Goal: Task Accomplishment & Management: Manage account settings

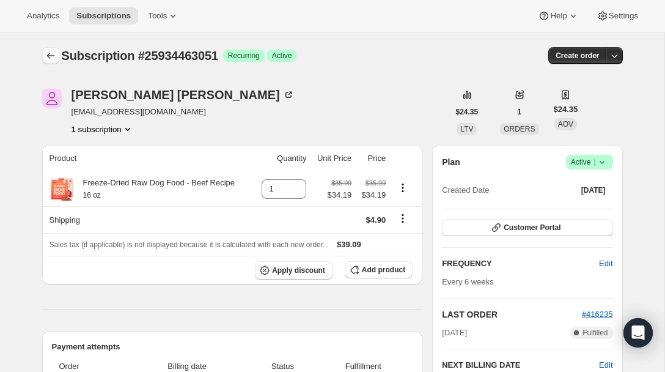
click at [51, 51] on icon "Subscriptions" at bounding box center [51, 56] width 12 height 12
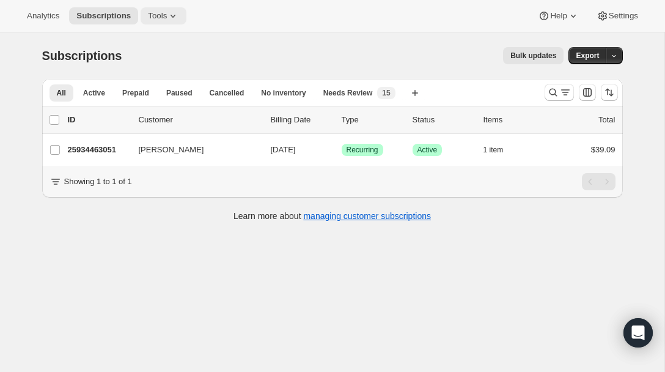
click at [174, 20] on icon at bounding box center [173, 16] width 12 height 12
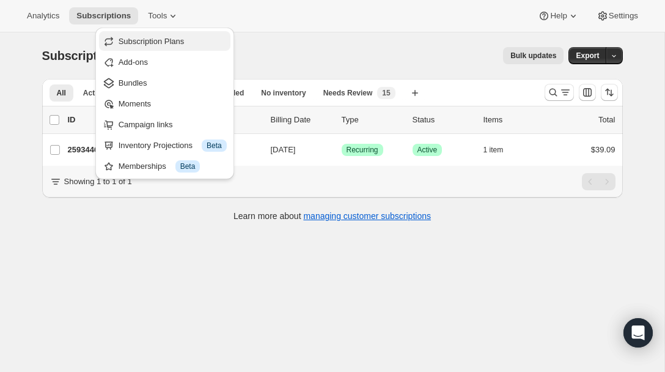
click at [213, 47] on span "Subscription Plans" at bounding box center [173, 41] width 108 height 12
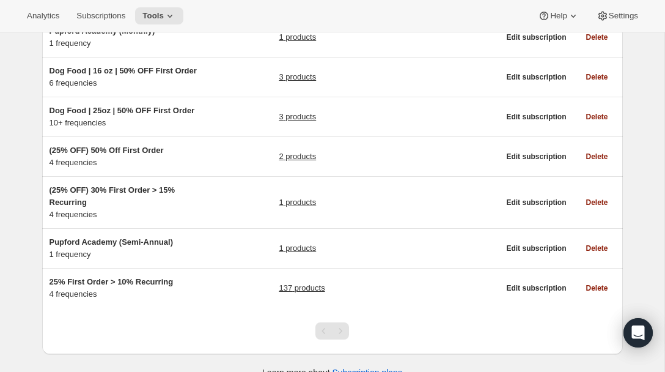
scroll to position [301, 0]
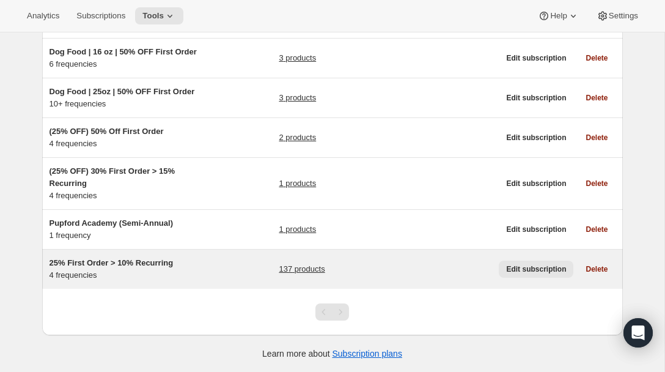
click at [524, 273] on span "Edit subscription" at bounding box center [536, 269] width 60 height 10
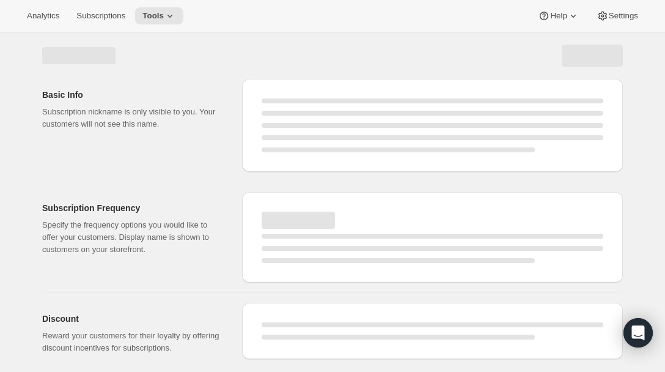
select select "WEEK"
select select "MONTH"
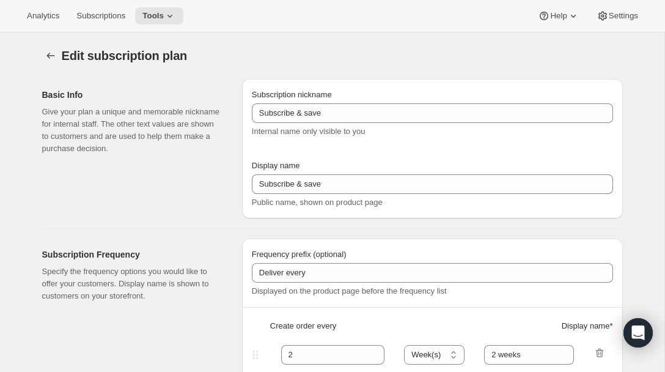
type input "25% First Order > 10% Recurring"
type input "Subscribe & Save"
select select "WEEK"
select select "MONTH"
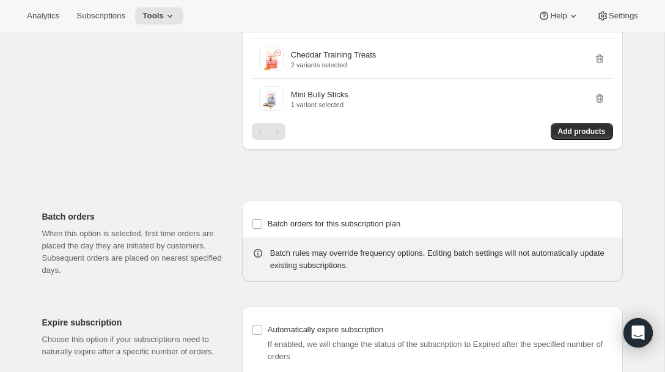
scroll to position [3489, 0]
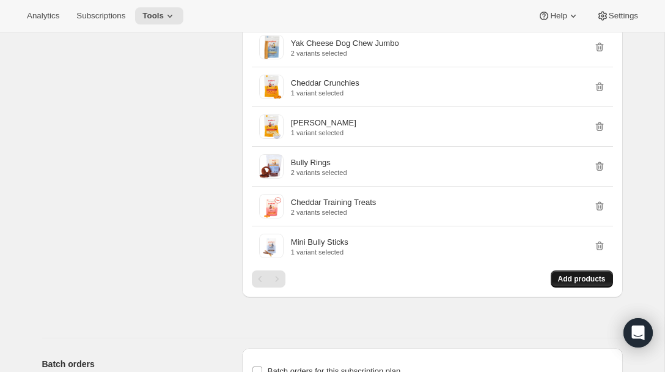
click at [575, 284] on span "Add products" at bounding box center [582, 279] width 48 height 10
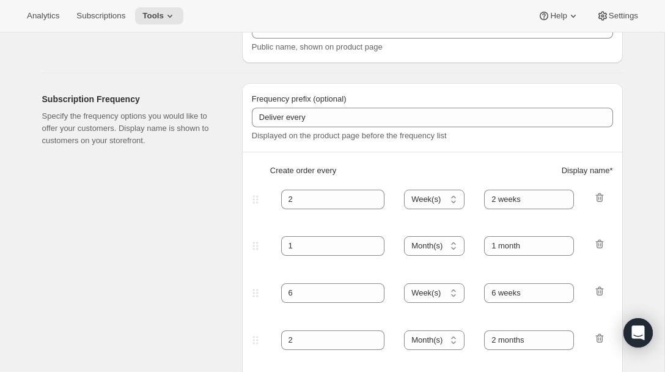
scroll to position [0, 0]
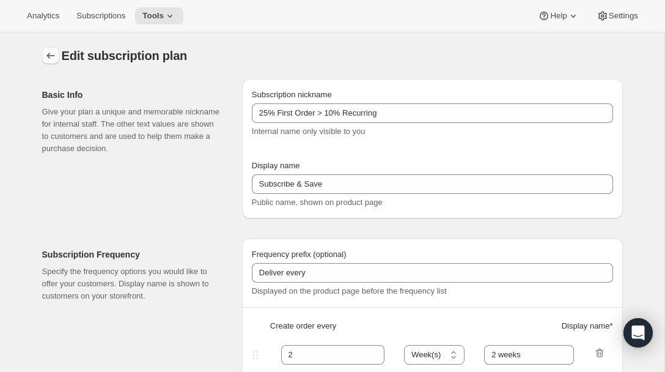
click at [56, 57] on icon "Subscription plans" at bounding box center [51, 56] width 12 height 12
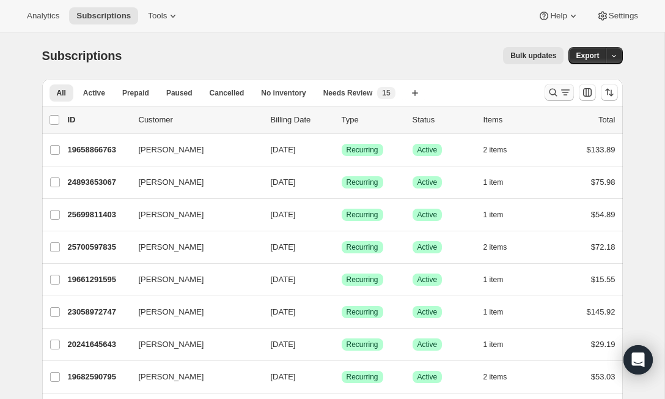
click at [560, 99] on button "Search and filter results" at bounding box center [559, 92] width 29 height 17
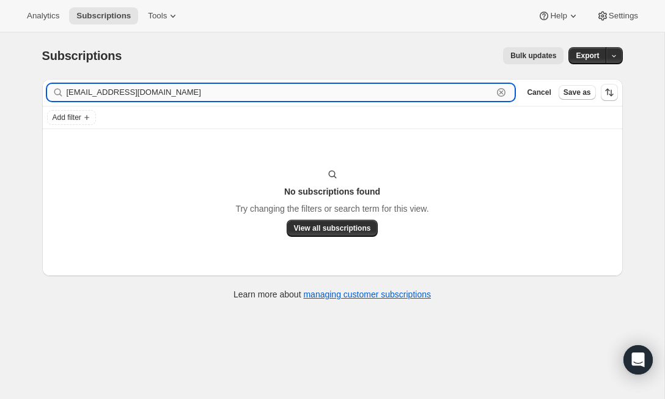
click at [153, 96] on input "Kdbentley57@gmail.com" at bounding box center [280, 92] width 427 height 17
paste input "athy Bentley"
click at [135, 87] on input "Kathy Bentley" at bounding box center [280, 92] width 427 height 17
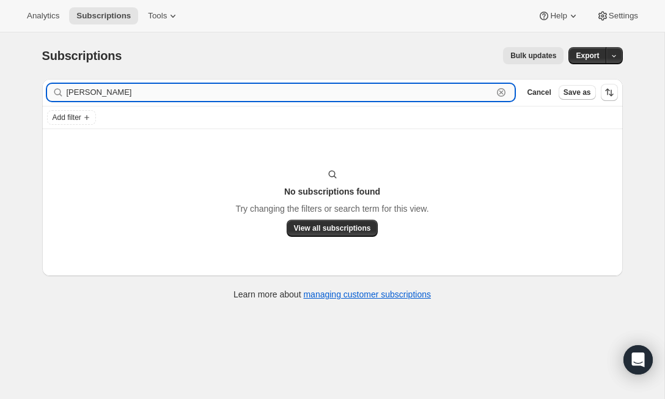
click at [135, 87] on input "Kathy Bentley" at bounding box center [280, 92] width 427 height 17
paste input "cmeter@sbcglobal.net"
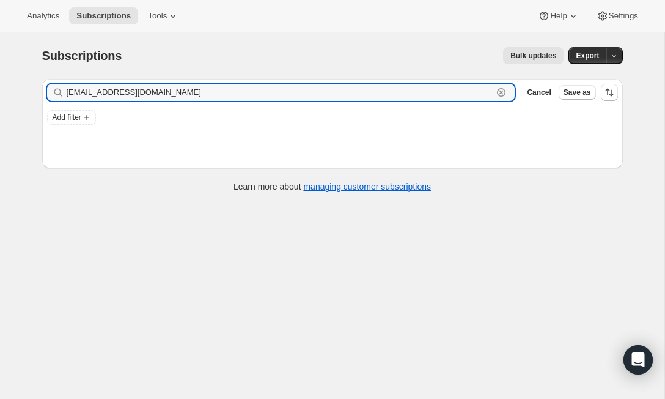
type input "cmeter@sbcglobal.net"
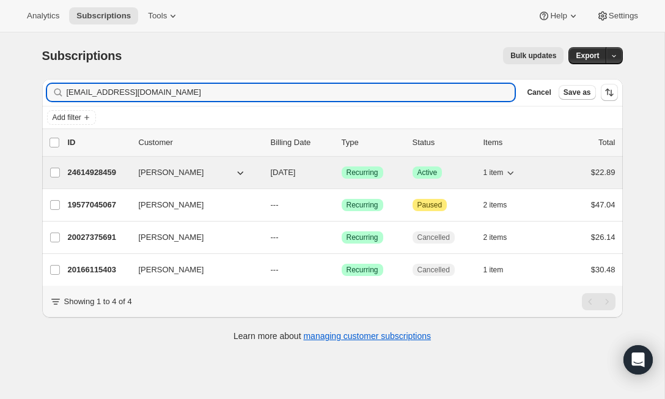
click at [94, 174] on p "24614928459" at bounding box center [98, 172] width 61 height 12
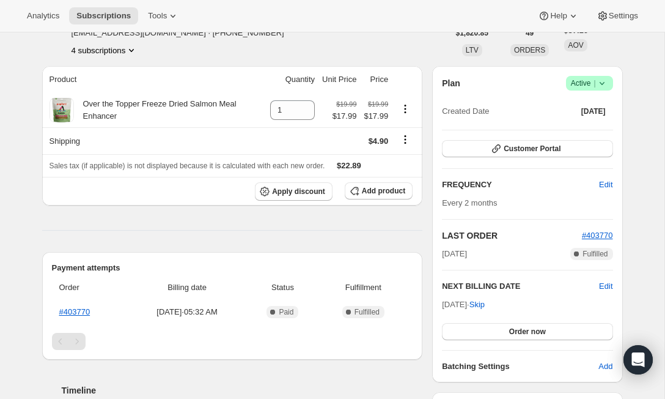
scroll to position [83, 0]
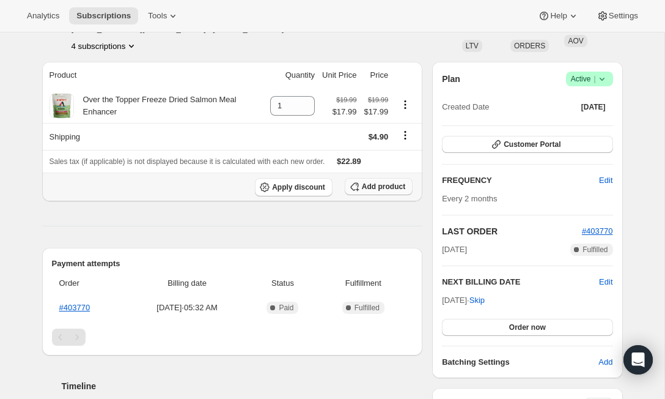
click at [374, 191] on span "Add product" at bounding box center [383, 187] width 43 height 10
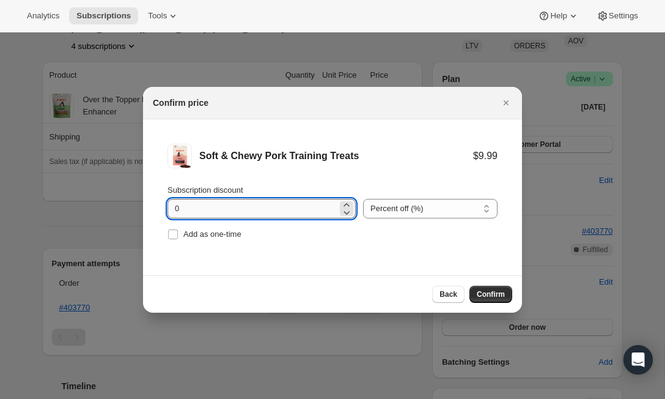
click at [246, 204] on input "0" at bounding box center [252, 209] width 170 height 20
type input "10"
click at [498, 292] on span "Confirm" at bounding box center [491, 294] width 28 height 10
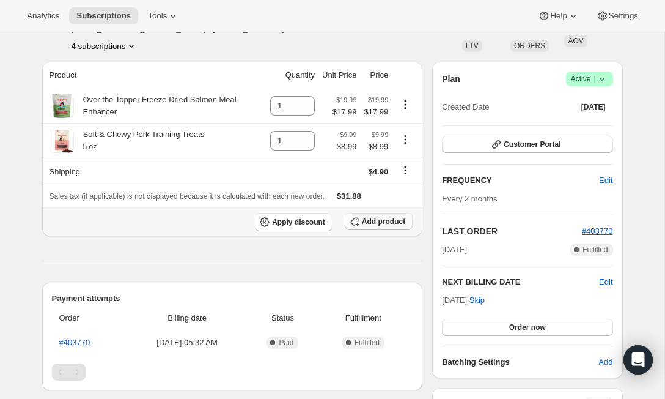
click at [394, 224] on span "Add product" at bounding box center [383, 221] width 43 height 10
